Goal: Communication & Community: Answer question/provide support

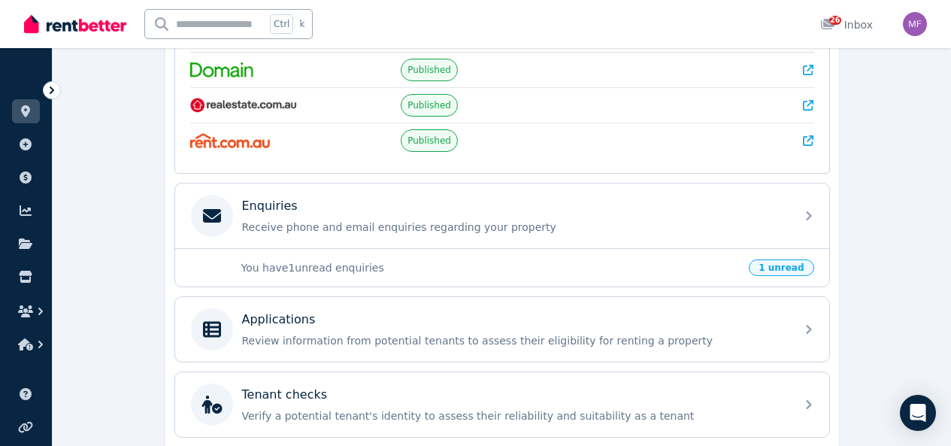
scroll to position [356, 0]
click at [453, 275] on div "You have 1 unread enquiries 1 unread" at bounding box center [502, 267] width 654 height 38
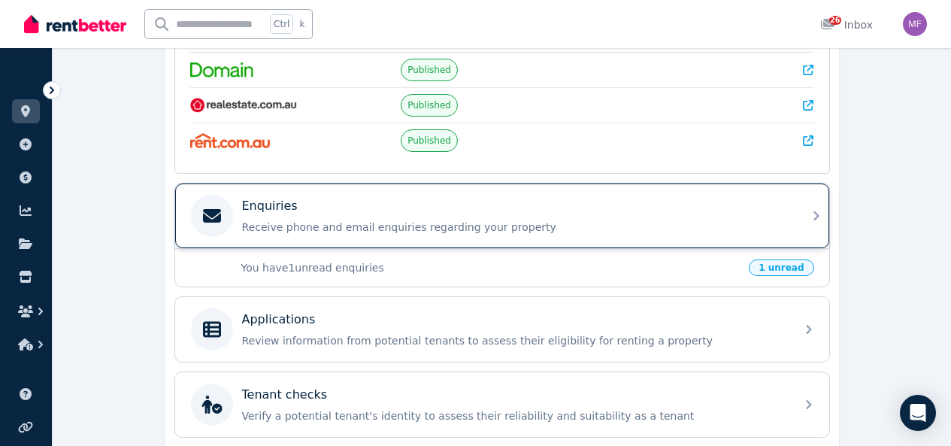
click at [782, 218] on div "Enquiries Receive phone and email enquiries regarding your property" at bounding box center [514, 216] width 544 height 38
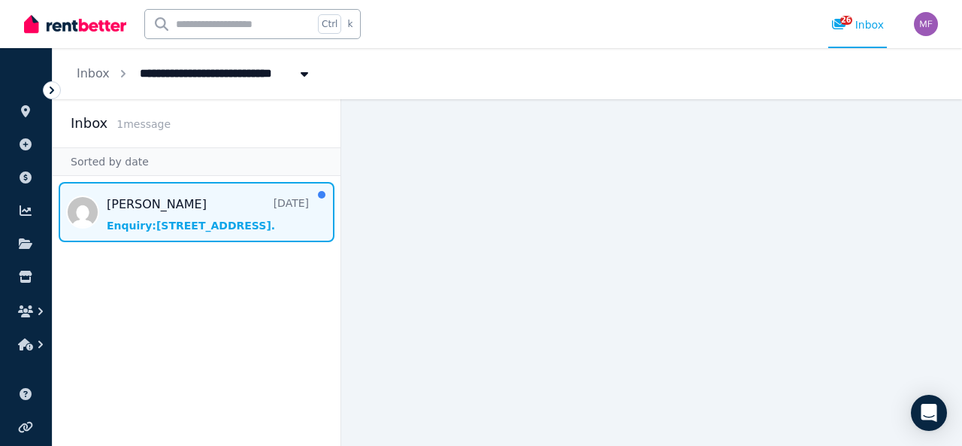
click at [252, 217] on span "Message list" at bounding box center [197, 212] width 288 height 60
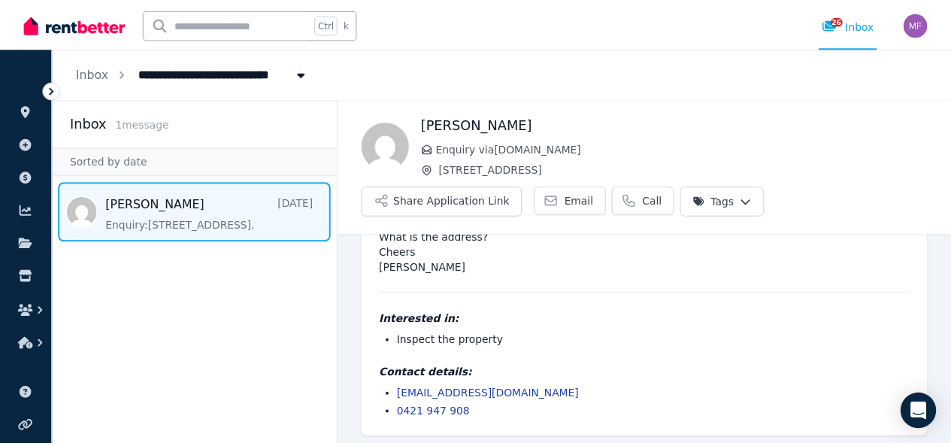
scroll to position [100, 0]
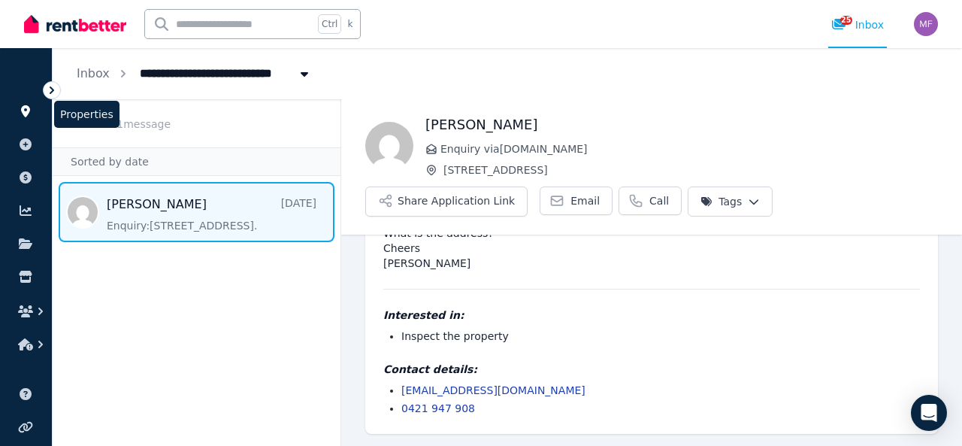
click at [30, 108] on icon at bounding box center [25, 111] width 15 height 12
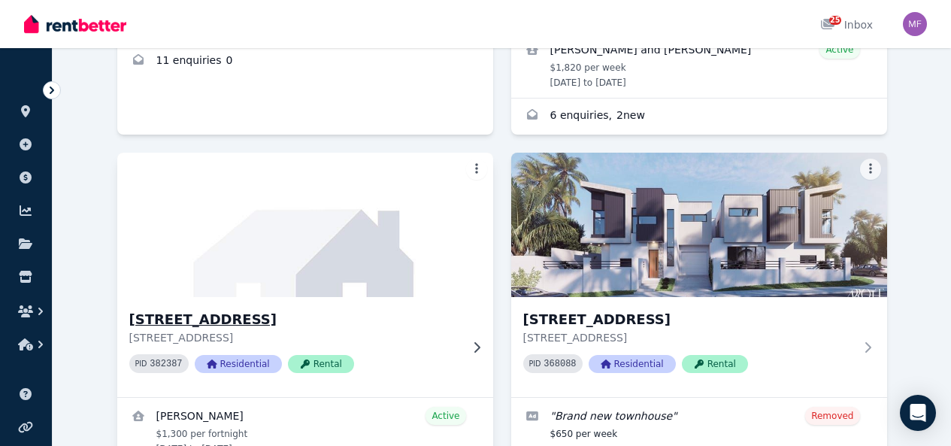
scroll to position [451, 0]
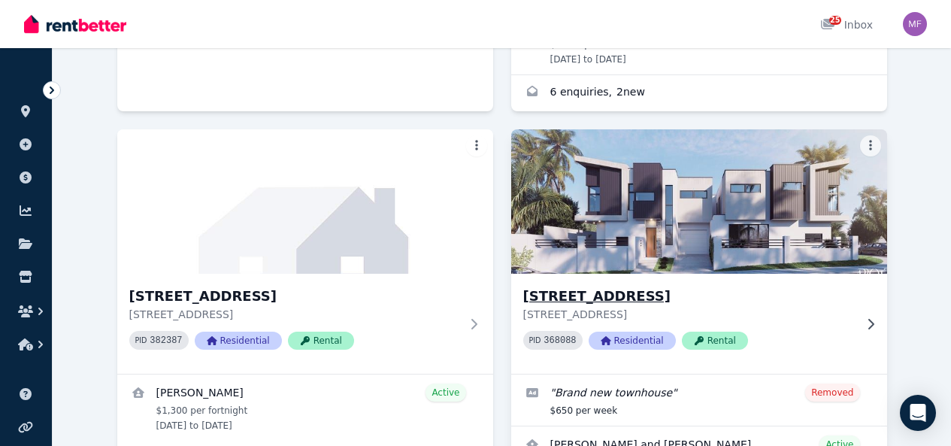
click at [523, 298] on h3 "4A Alawa Ave, Modbury North" at bounding box center [688, 296] width 331 height 21
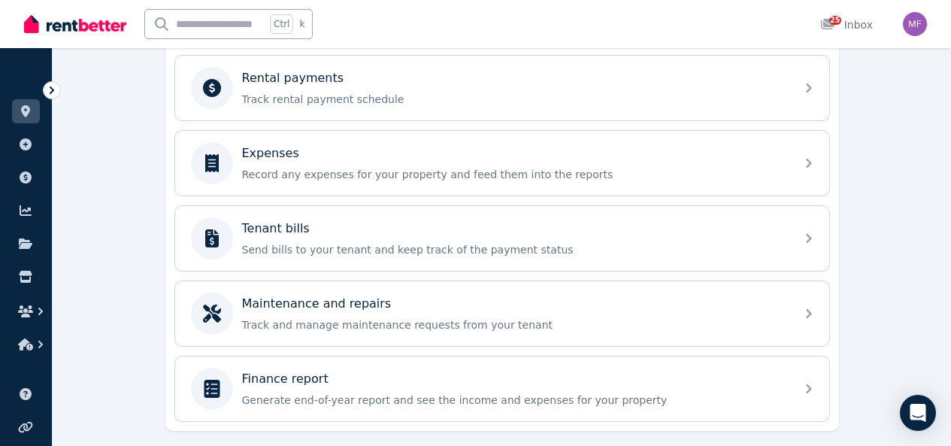
scroll to position [647, 0]
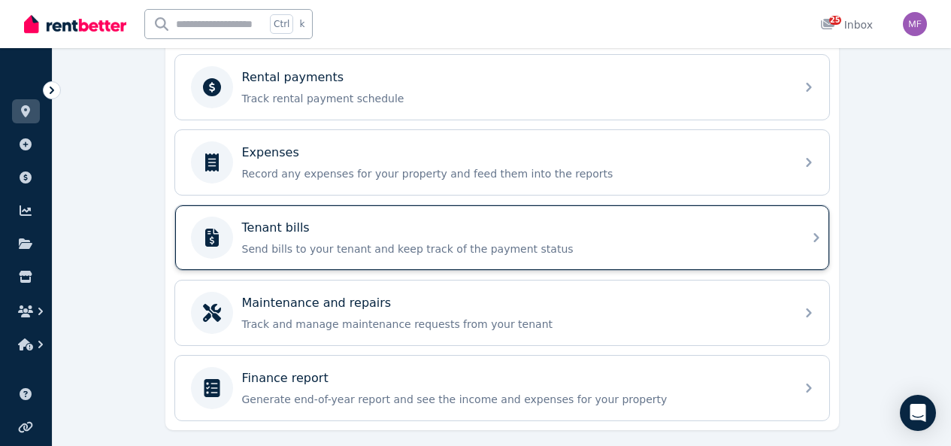
click at [329, 245] on p "Send bills to your tenant and keep track of the payment status" at bounding box center [514, 248] width 544 height 15
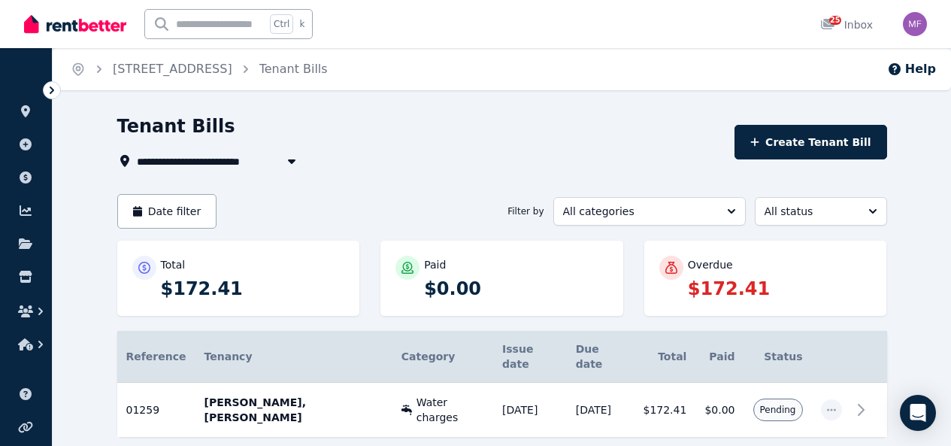
scroll to position [23, 0]
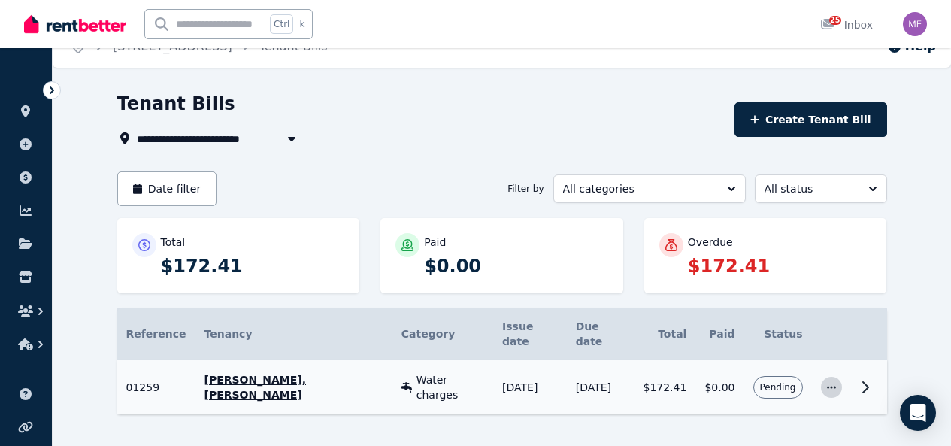
click at [836, 386] on icon "button" at bounding box center [831, 387] width 9 height 2
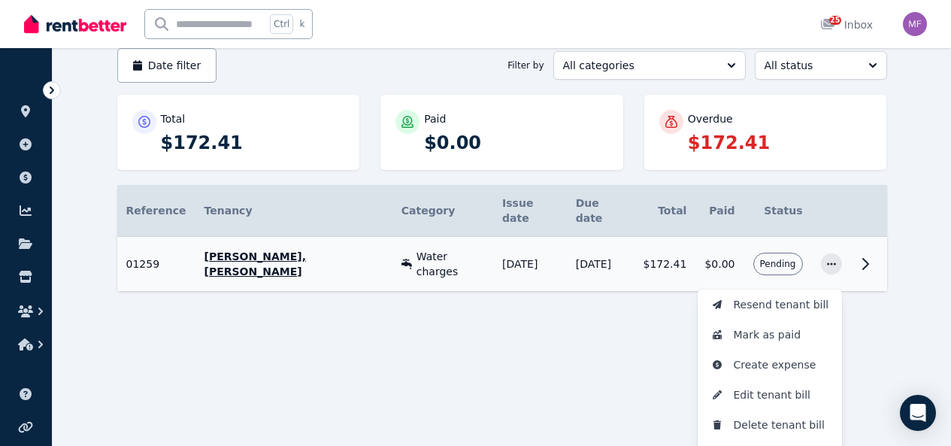
scroll to position [151, 0]
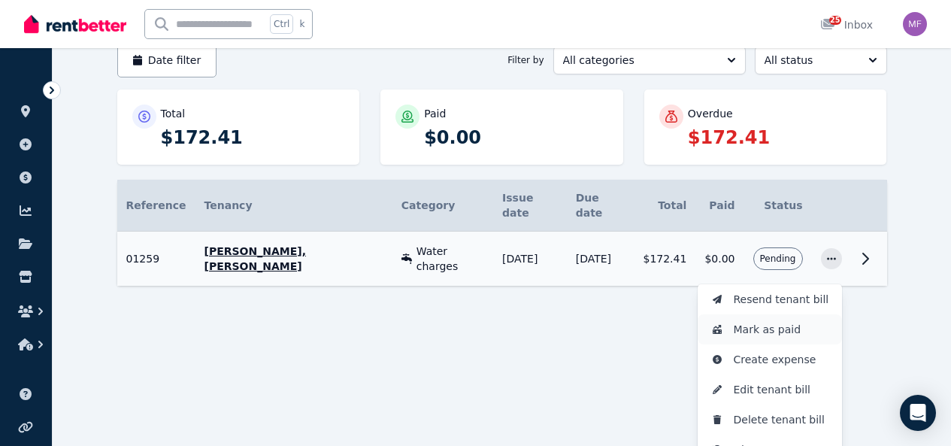
click at [820, 320] on span "Mark as paid" at bounding box center [782, 329] width 96 height 18
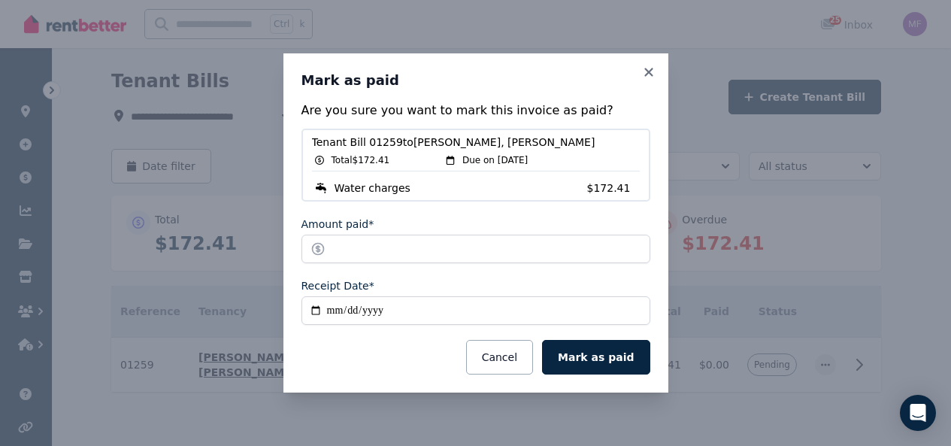
scroll to position [23, 0]
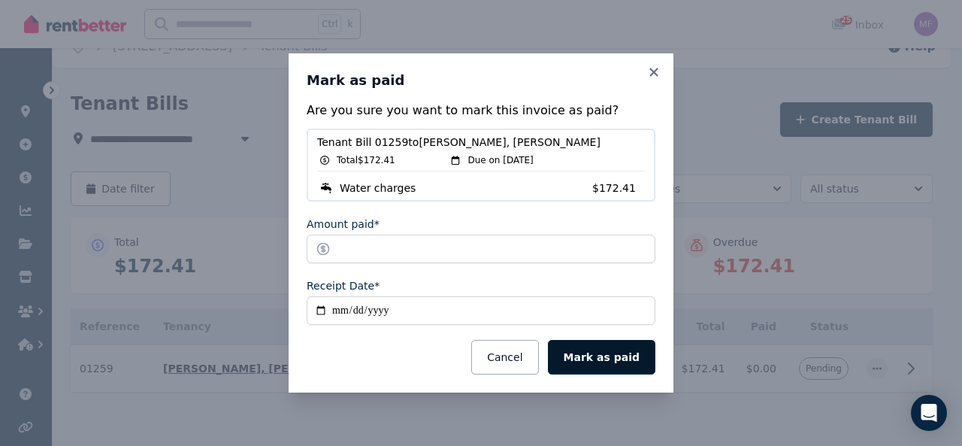
click at [602, 359] on button "Mark as paid" at bounding box center [602, 357] width 108 height 35
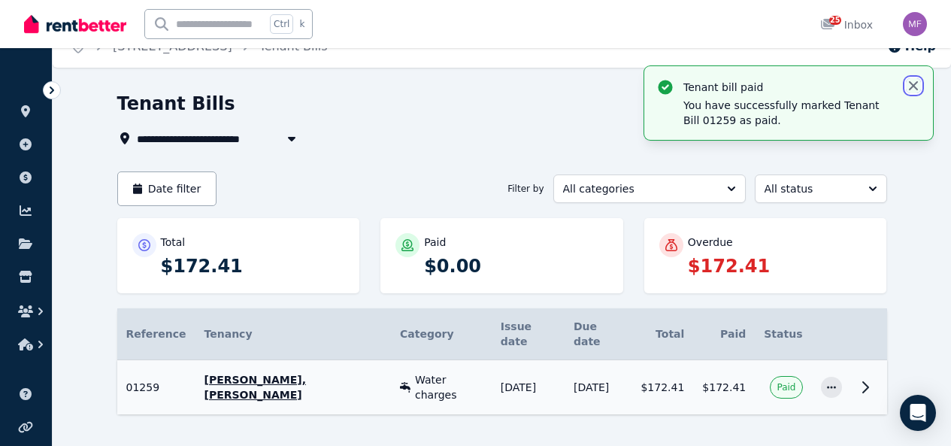
click at [913, 83] on icon "button" at bounding box center [913, 85] width 15 height 15
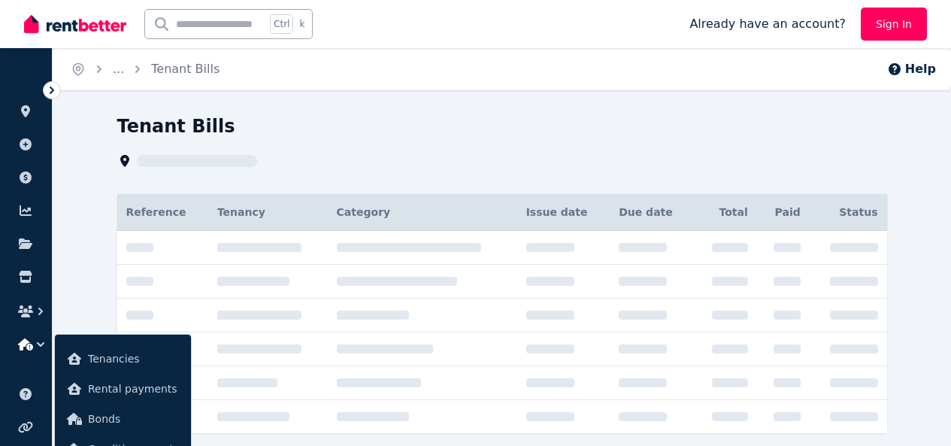
scroll to position [14, 0]
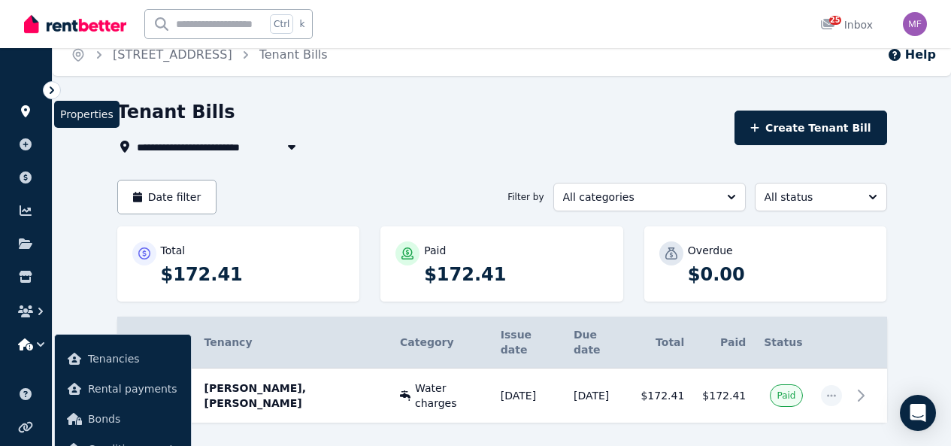
click at [26, 107] on icon at bounding box center [25, 111] width 9 height 12
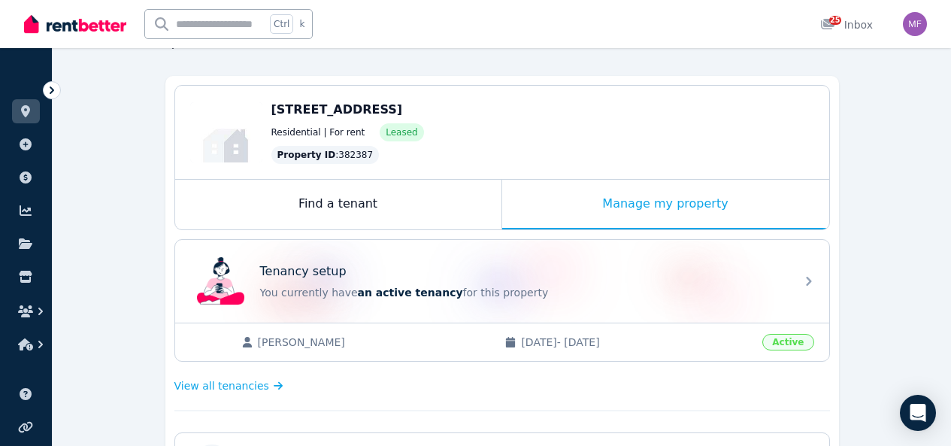
scroll to position [91, 0]
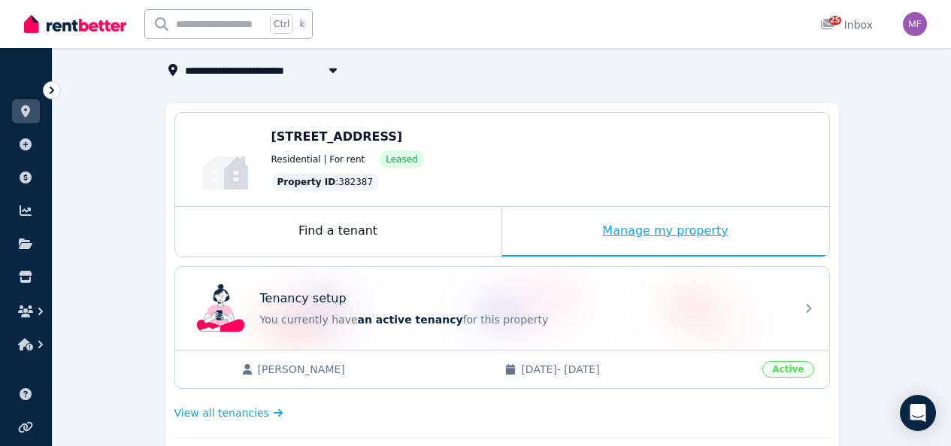
click at [642, 227] on div "Manage my property" at bounding box center [665, 232] width 327 height 50
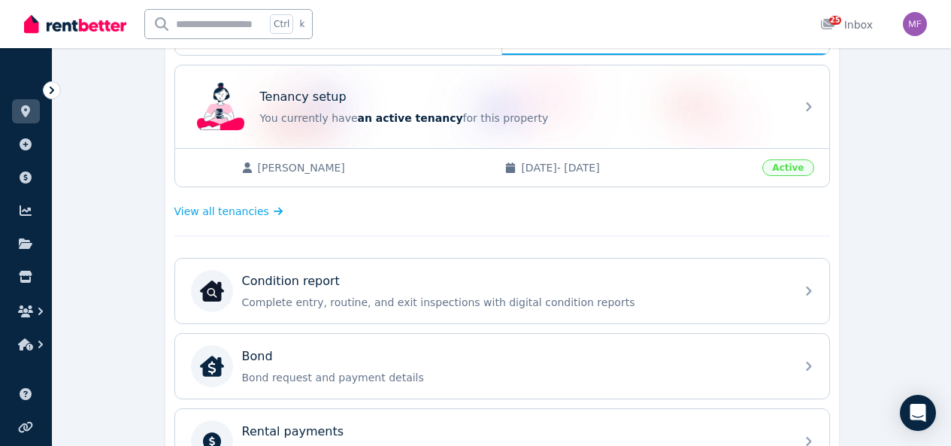
scroll to position [292, 0]
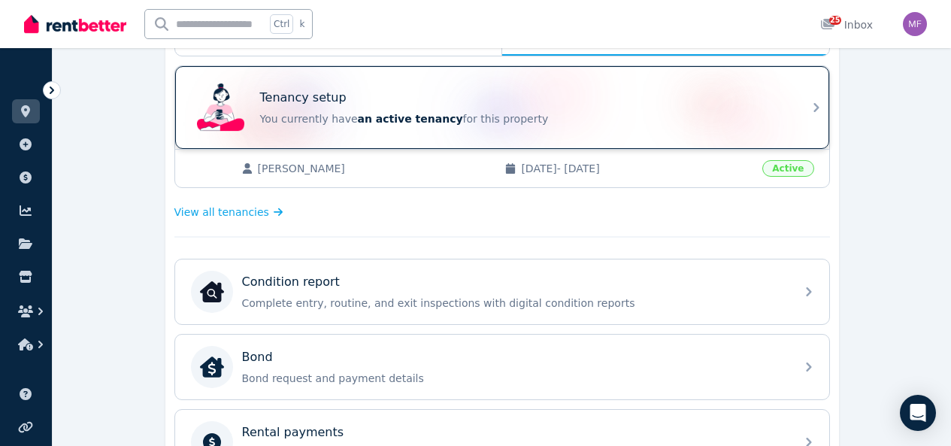
click at [684, 120] on p "You currently have an active tenancy for this property" at bounding box center [523, 118] width 526 height 15
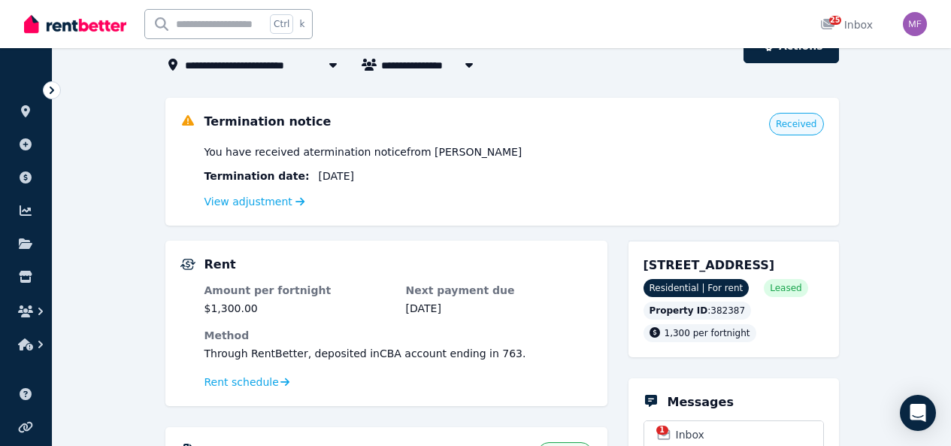
scroll to position [115, 0]
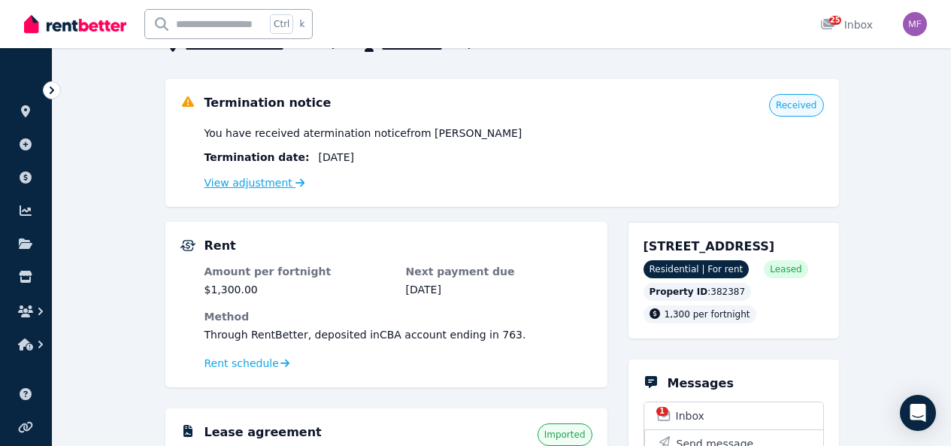
click at [261, 184] on link "View adjustment" at bounding box center [255, 183] width 101 height 12
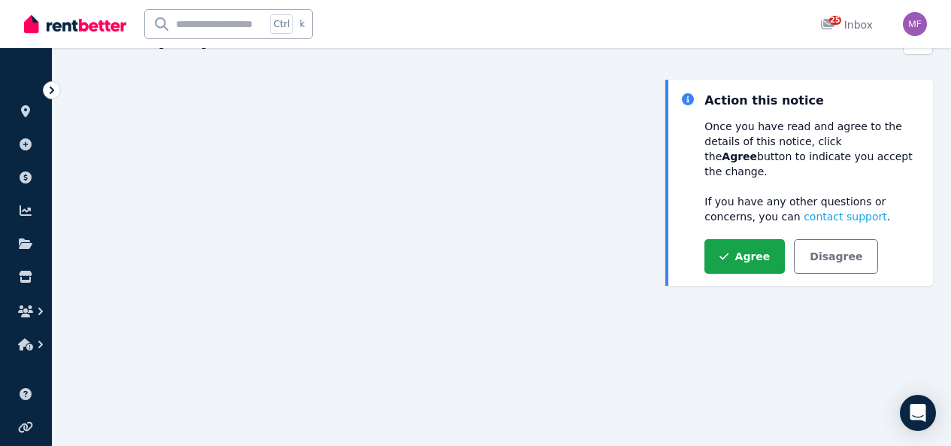
scroll to position [86, 0]
click at [816, 247] on button "Disagree" at bounding box center [836, 257] width 84 height 35
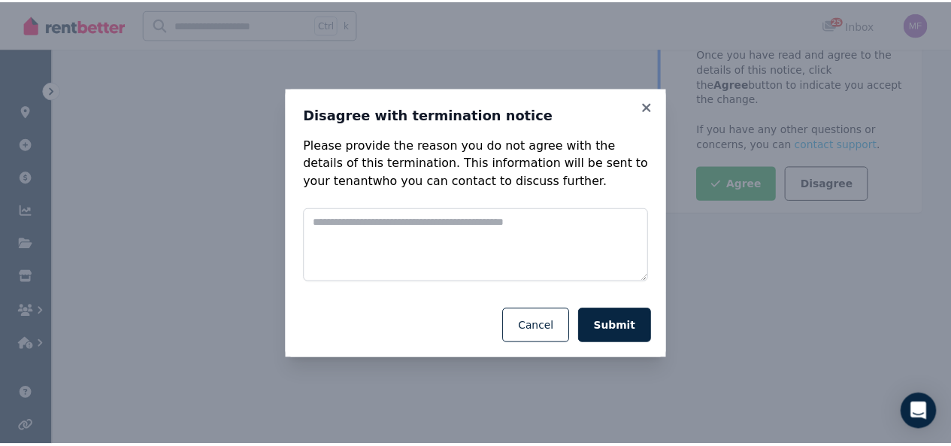
scroll to position [167, 0]
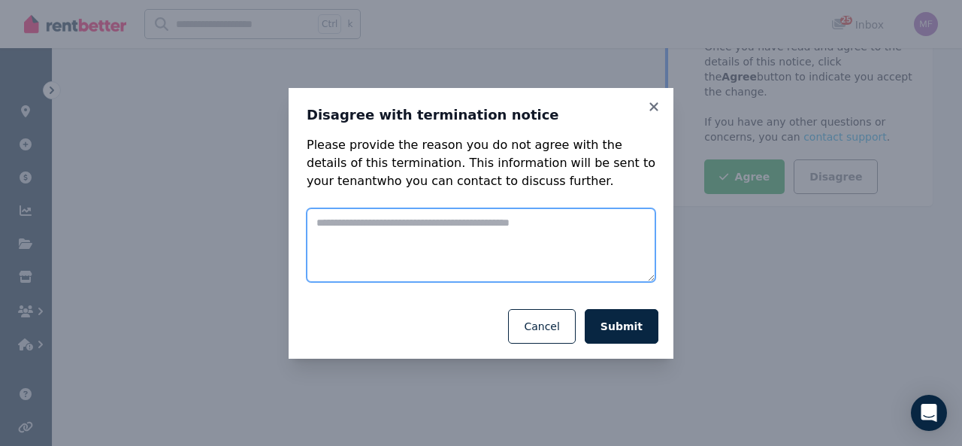
click at [367, 221] on textarea at bounding box center [481, 245] width 349 height 74
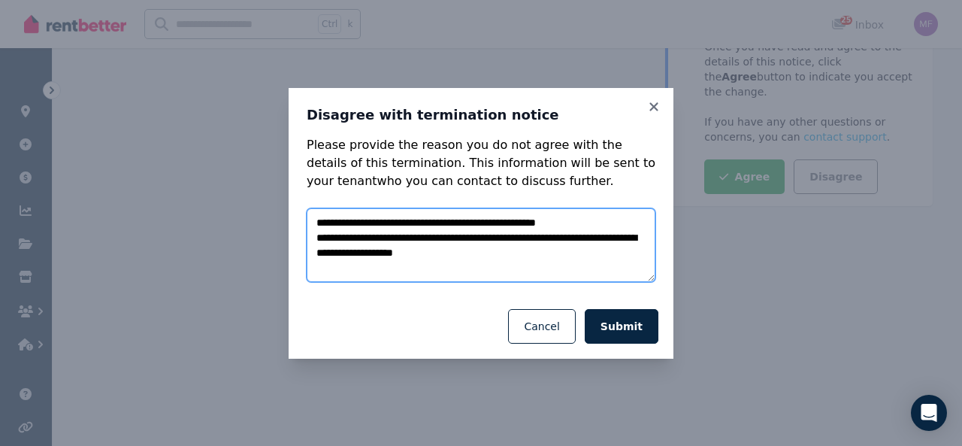
click at [366, 220] on textarea "**********" at bounding box center [481, 245] width 349 height 74
click at [475, 248] on textarea "**********" at bounding box center [481, 245] width 349 height 74
type textarea "**********"
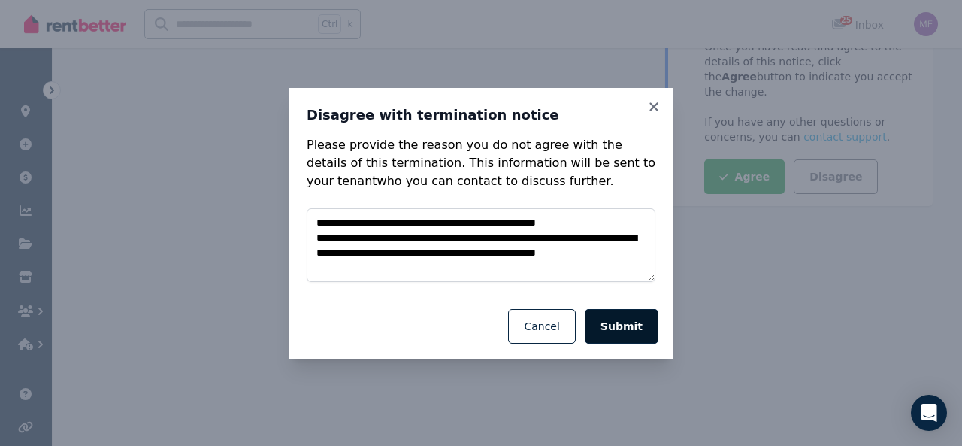
click at [624, 326] on button "Submit" at bounding box center [622, 326] width 74 height 35
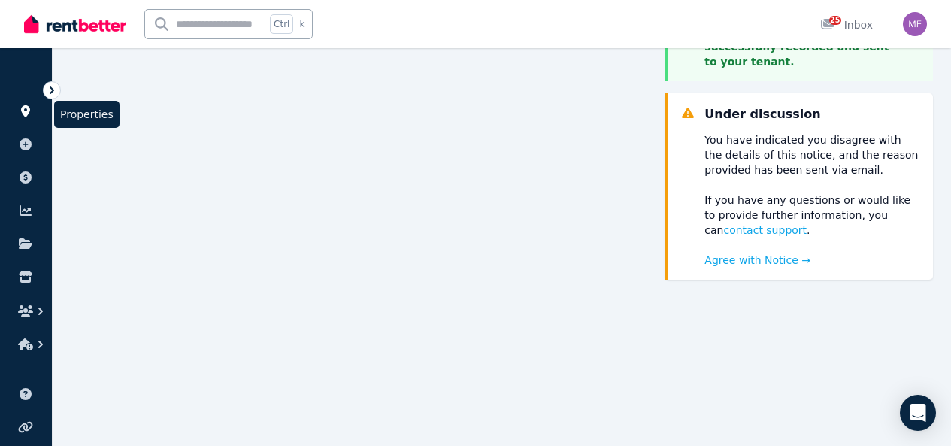
click at [26, 111] on icon at bounding box center [25, 111] width 9 height 12
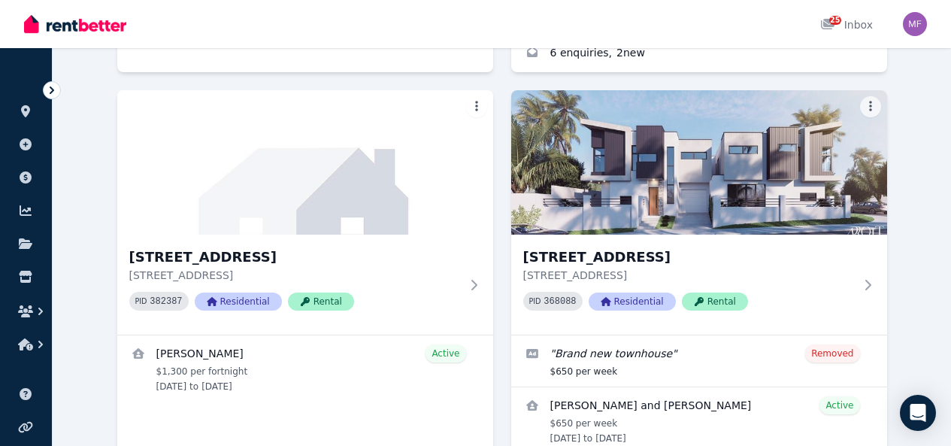
scroll to position [491, 0]
